Goal: Information Seeking & Learning: Find specific page/section

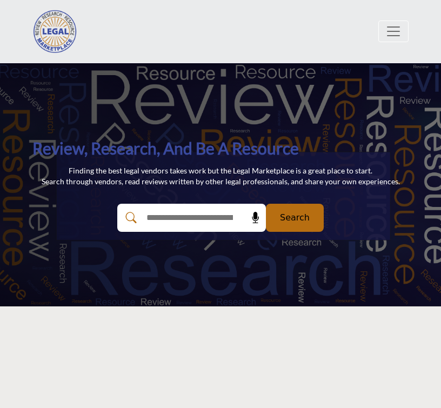
click at [209, 214] on input "text" at bounding box center [189, 218] width 99 height 28
paste input "**********"
type input "**********"
click at [312, 209] on button "Search" at bounding box center [295, 218] width 58 height 28
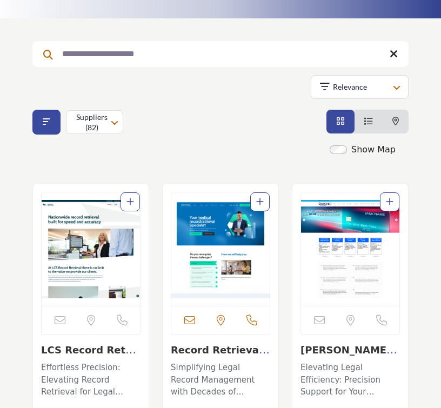
scroll to position [108, 0]
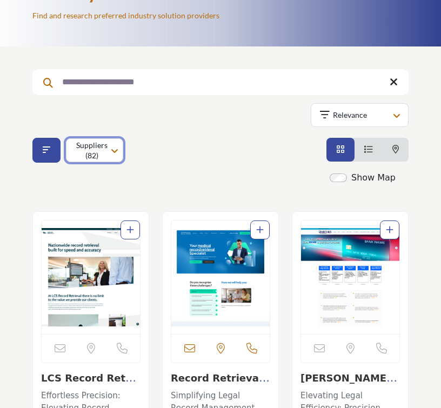
click at [99, 149] on p "Suppliers (82)" at bounding box center [92, 150] width 34 height 21
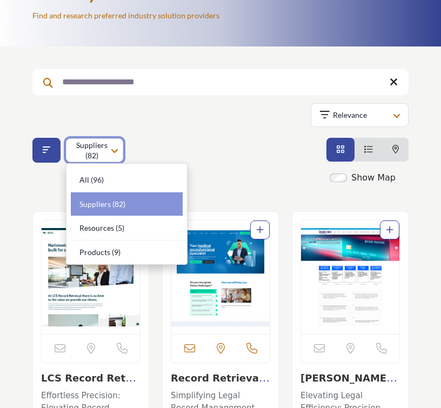
click at [99, 149] on p "Suppliers (82)" at bounding box center [92, 150] width 34 height 21
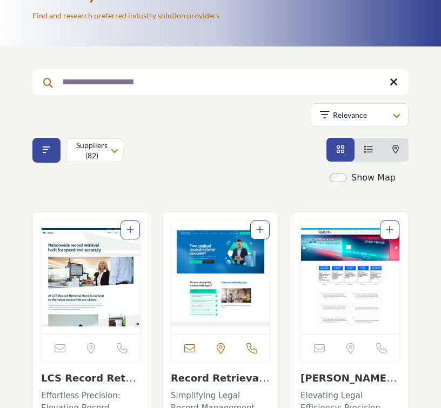
click at [372, 149] on icon "View List" at bounding box center [368, 149] width 9 height 9
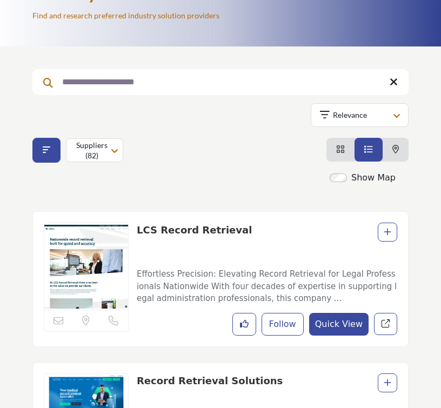
click at [341, 147] on icon "View Card" at bounding box center [340, 149] width 9 height 9
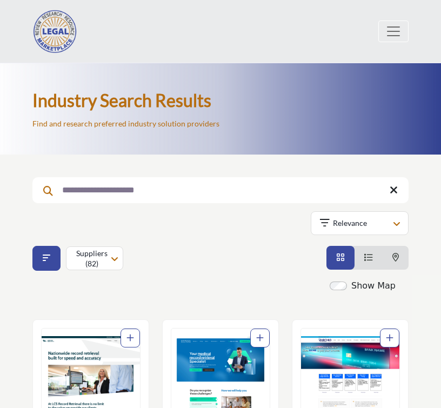
scroll to position [108, 0]
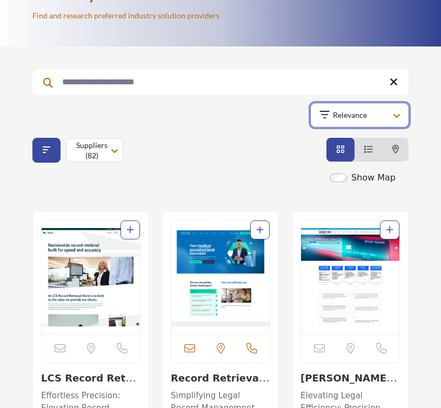
click at [342, 122] on button "Relevance" at bounding box center [360, 115] width 98 height 24
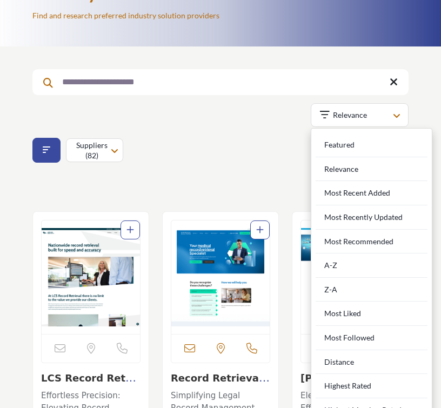
click at [225, 134] on div "**********" at bounding box center [220, 113] width 376 height 100
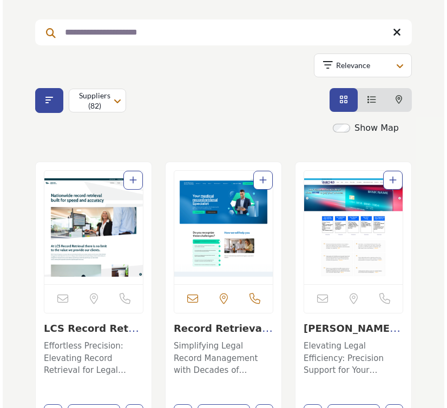
scroll to position [162, 0]
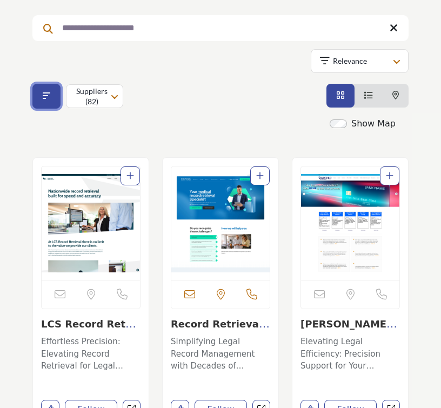
click at [48, 99] on icon "Filter categories" at bounding box center [47, 95] width 8 height 9
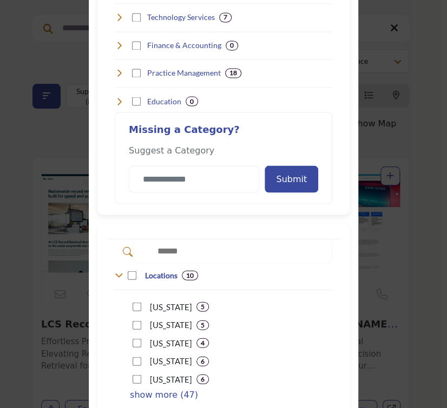
scroll to position [541, 0]
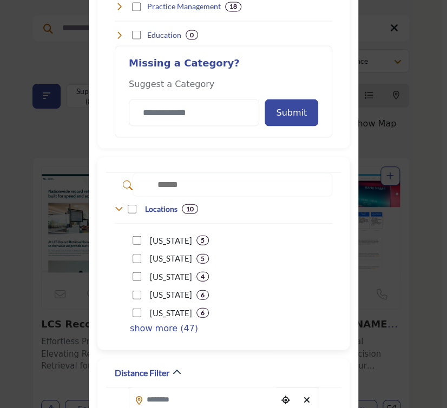
click at [160, 326] on p "show more (47)" at bounding box center [164, 328] width 68 height 13
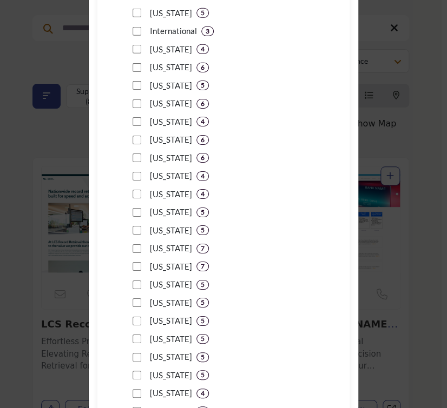
scroll to position [919, 0]
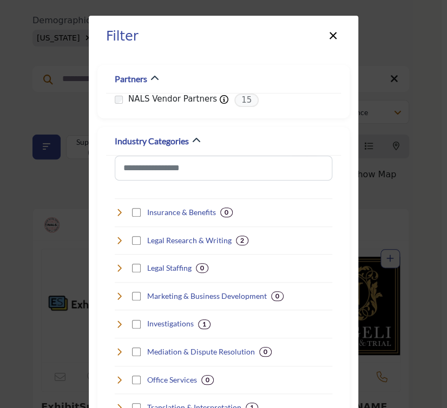
click at [328, 30] on button "×" at bounding box center [333, 34] width 16 height 21
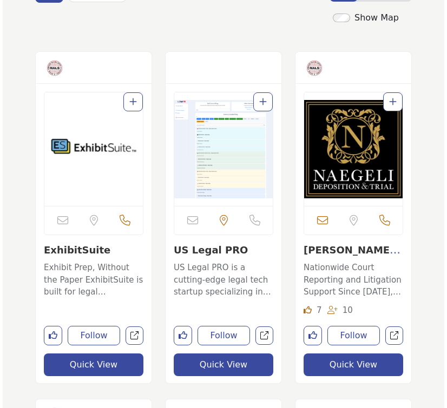
scroll to position [324, 0]
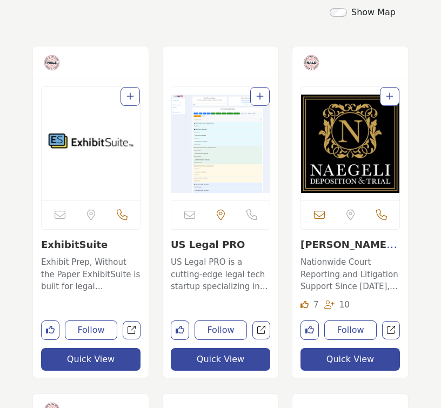
click at [230, 351] on button "Quick View" at bounding box center [220, 359] width 99 height 23
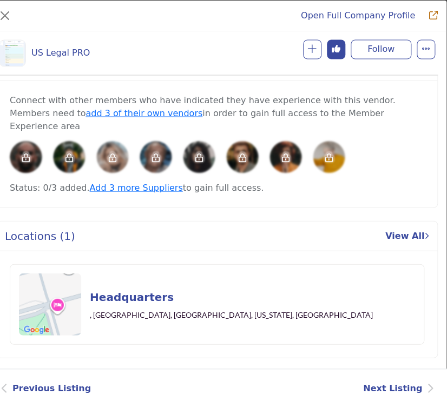
scroll to position [530, 0]
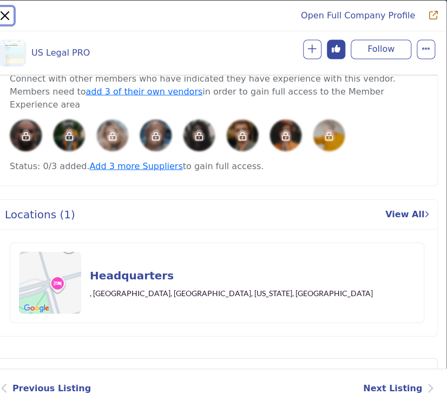
click at [4, 15] on button "Close" at bounding box center [4, 15] width 17 height 17
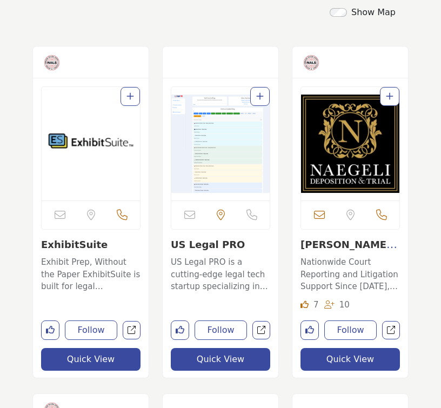
click at [369, 356] on button "Quick View" at bounding box center [350, 359] width 99 height 23
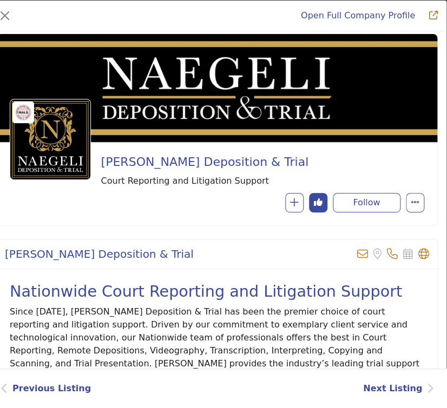
scroll to position [0, 0]
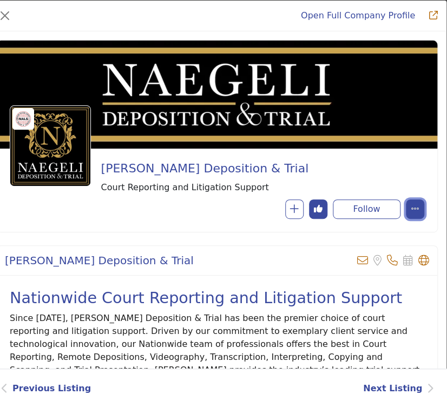
click at [414, 208] on button "More Options" at bounding box center [415, 209] width 18 height 19
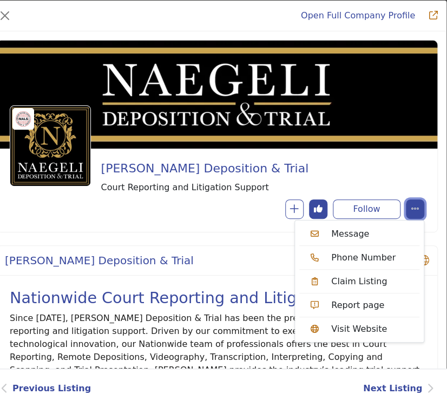
click at [414, 208] on button "More Options" at bounding box center [415, 209] width 18 height 19
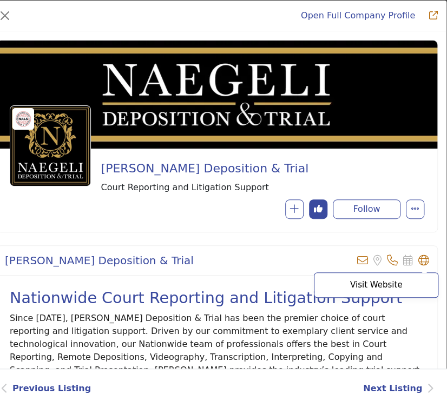
click at [418, 262] on icon "Company Data Modal" at bounding box center [423, 260] width 11 height 11
